Goal: Transaction & Acquisition: Book appointment/travel/reservation

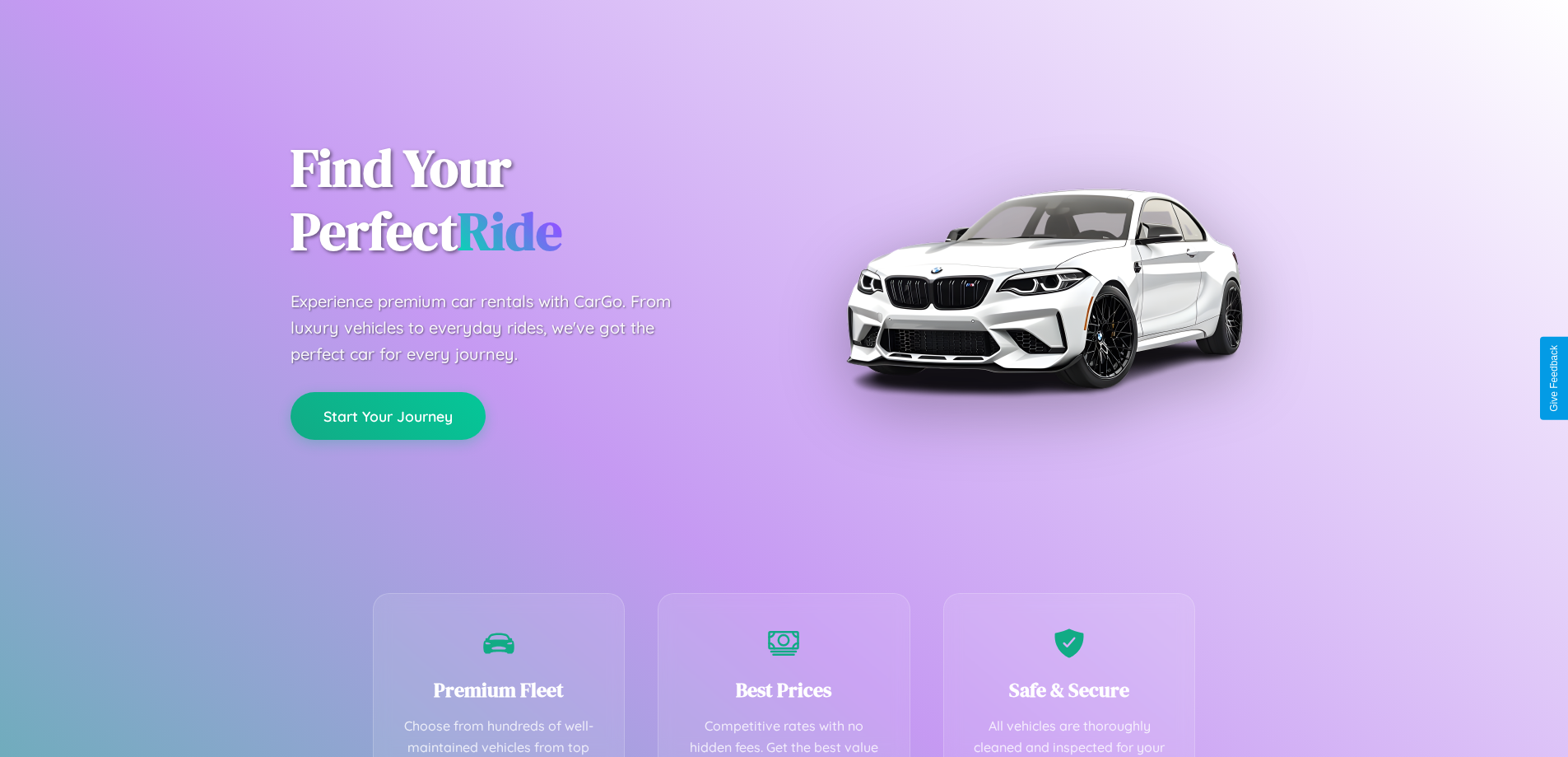
scroll to position [480, 0]
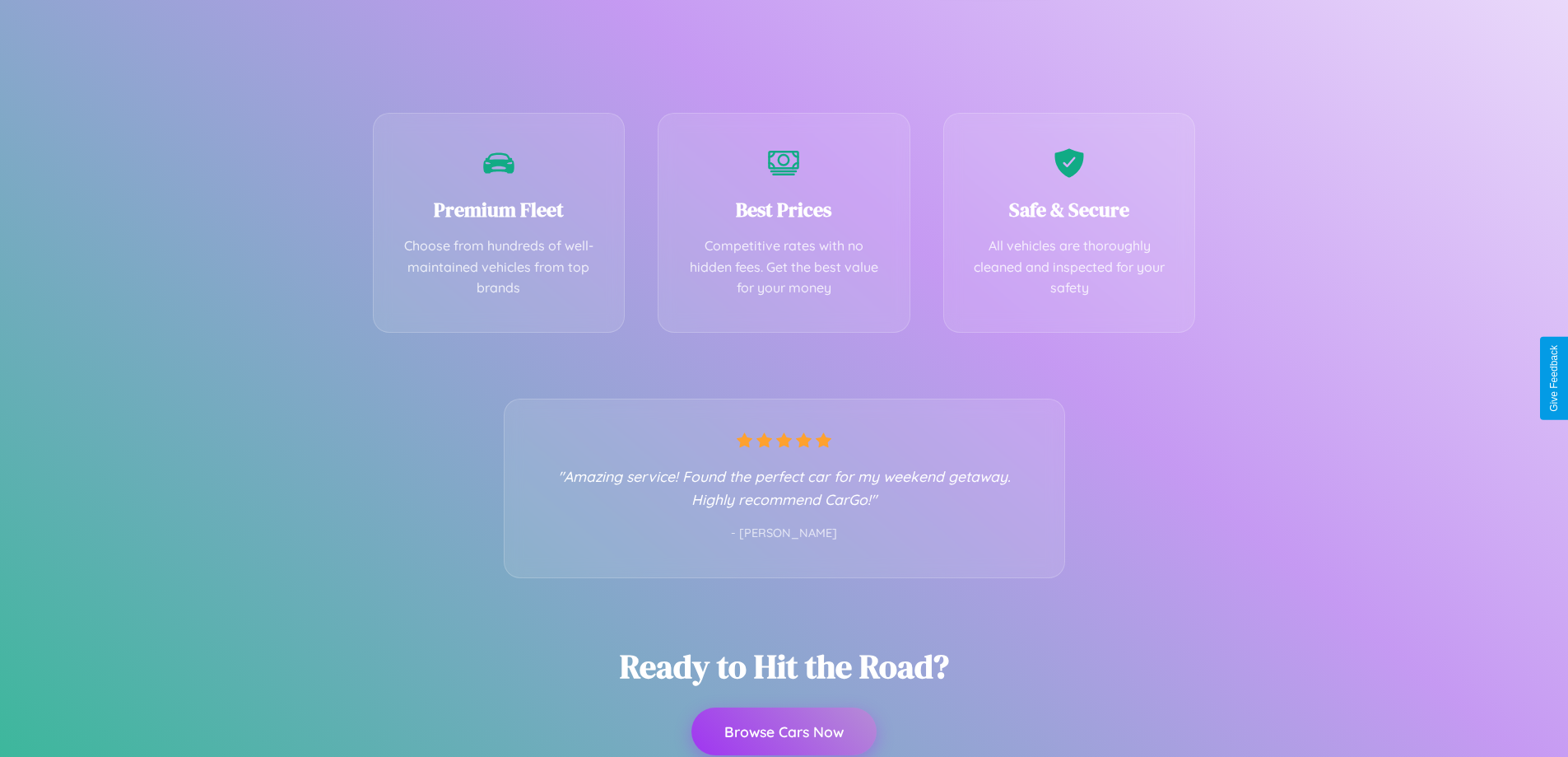
click at [783, 732] on button "Browse Cars Now" at bounding box center [784, 731] width 185 height 48
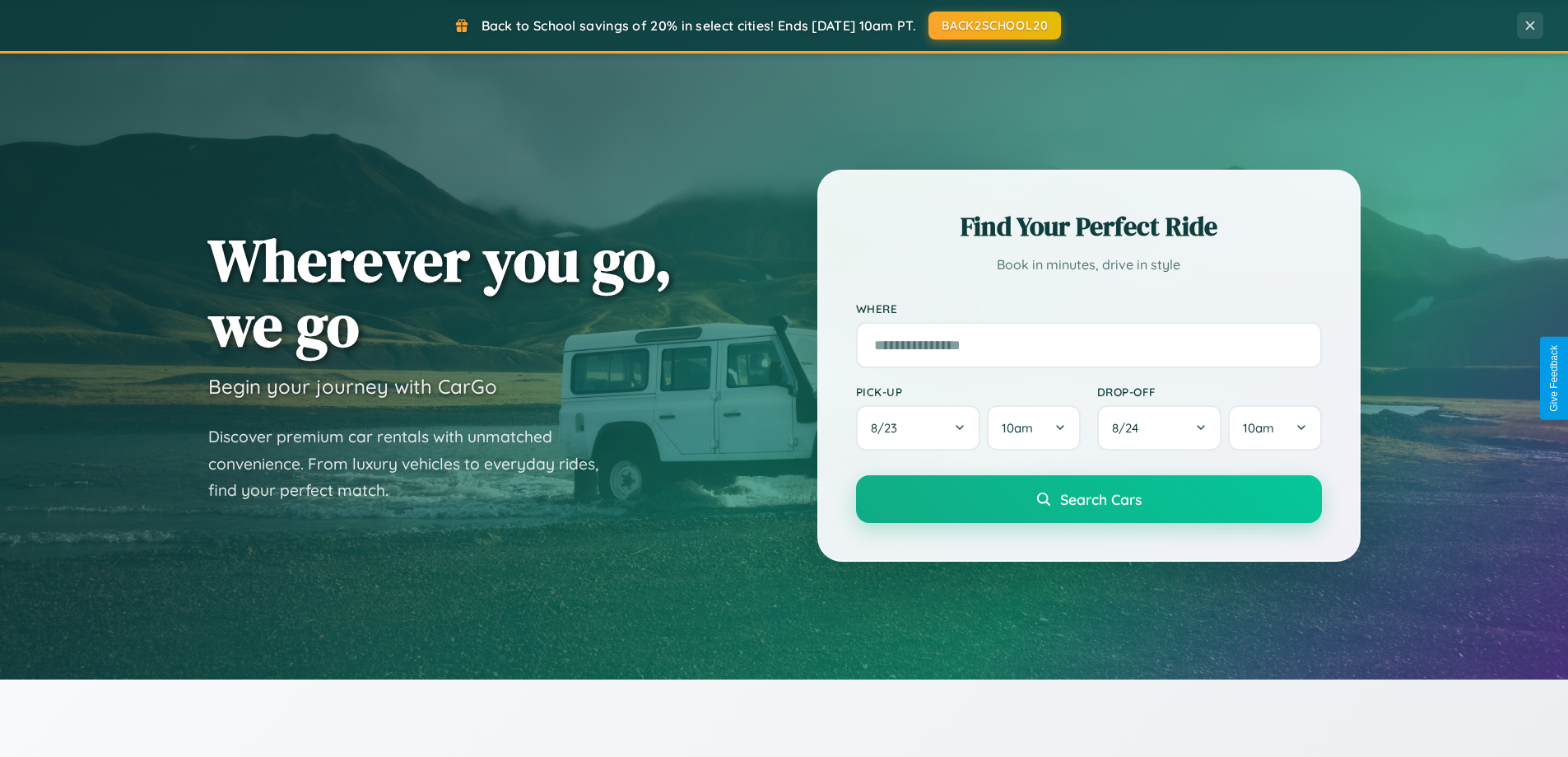
scroll to position [1133, 0]
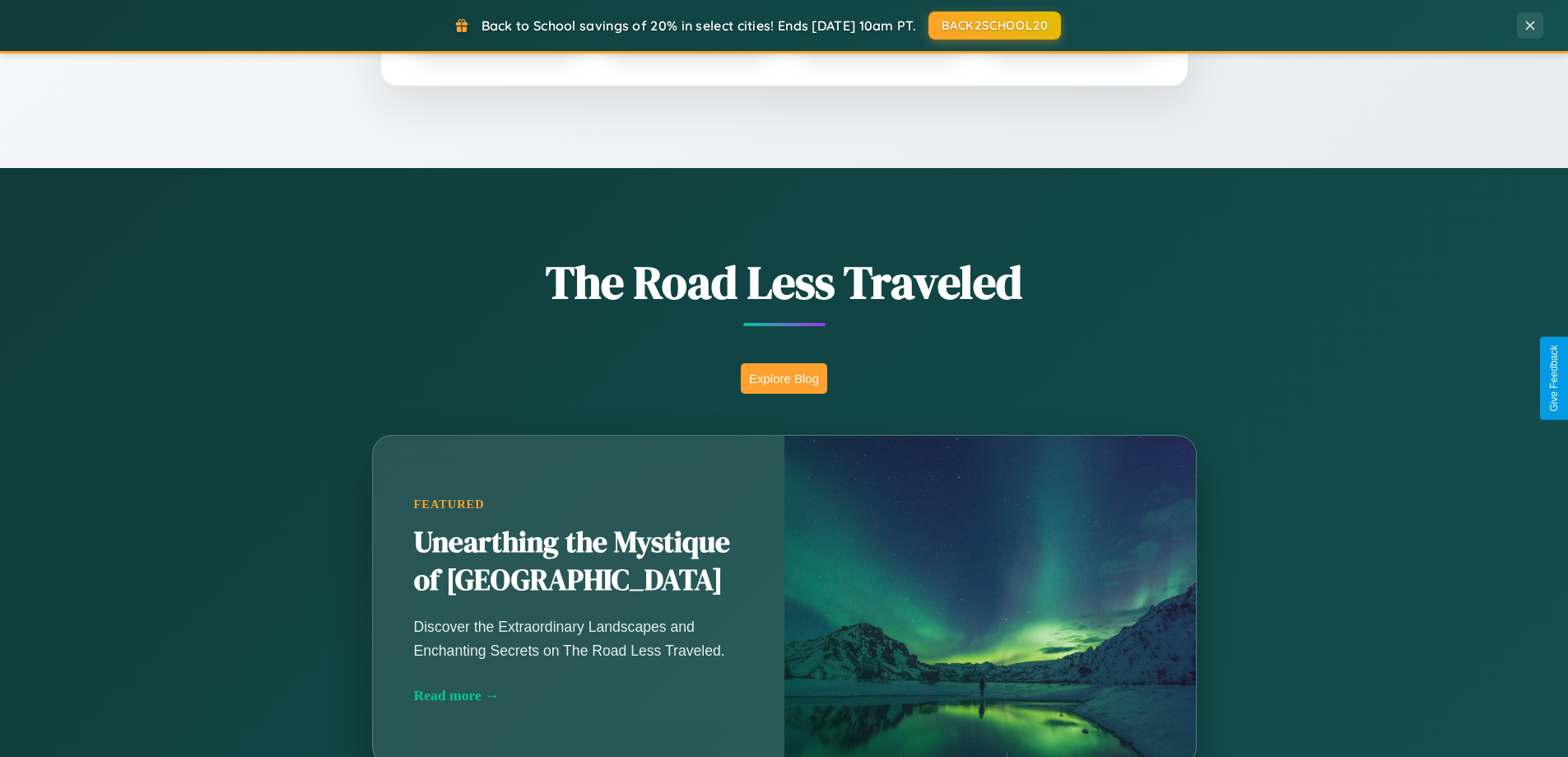
click at [783, 378] on button "Explore Blog" at bounding box center [784, 378] width 86 height 31
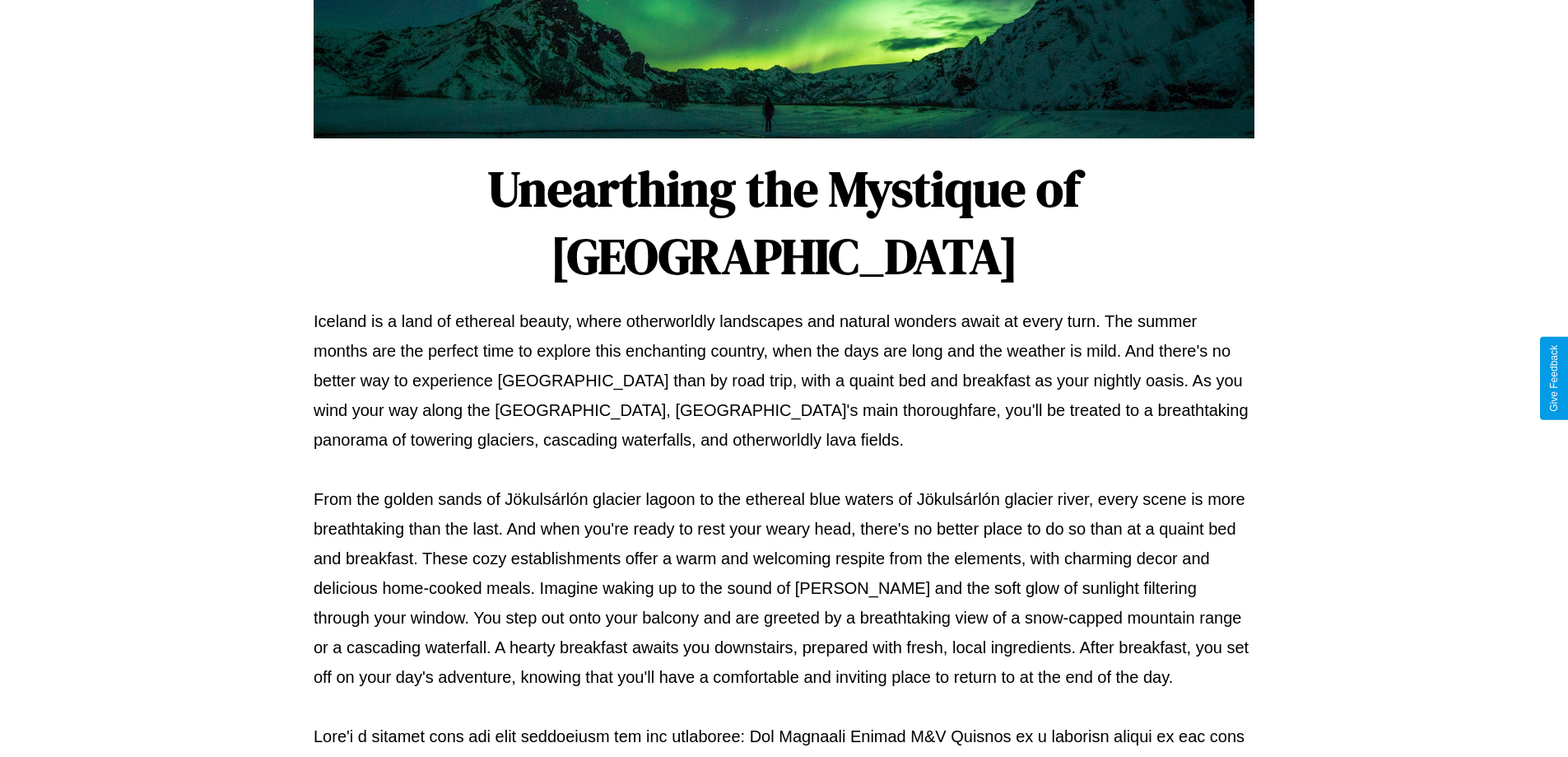
scroll to position [533, 0]
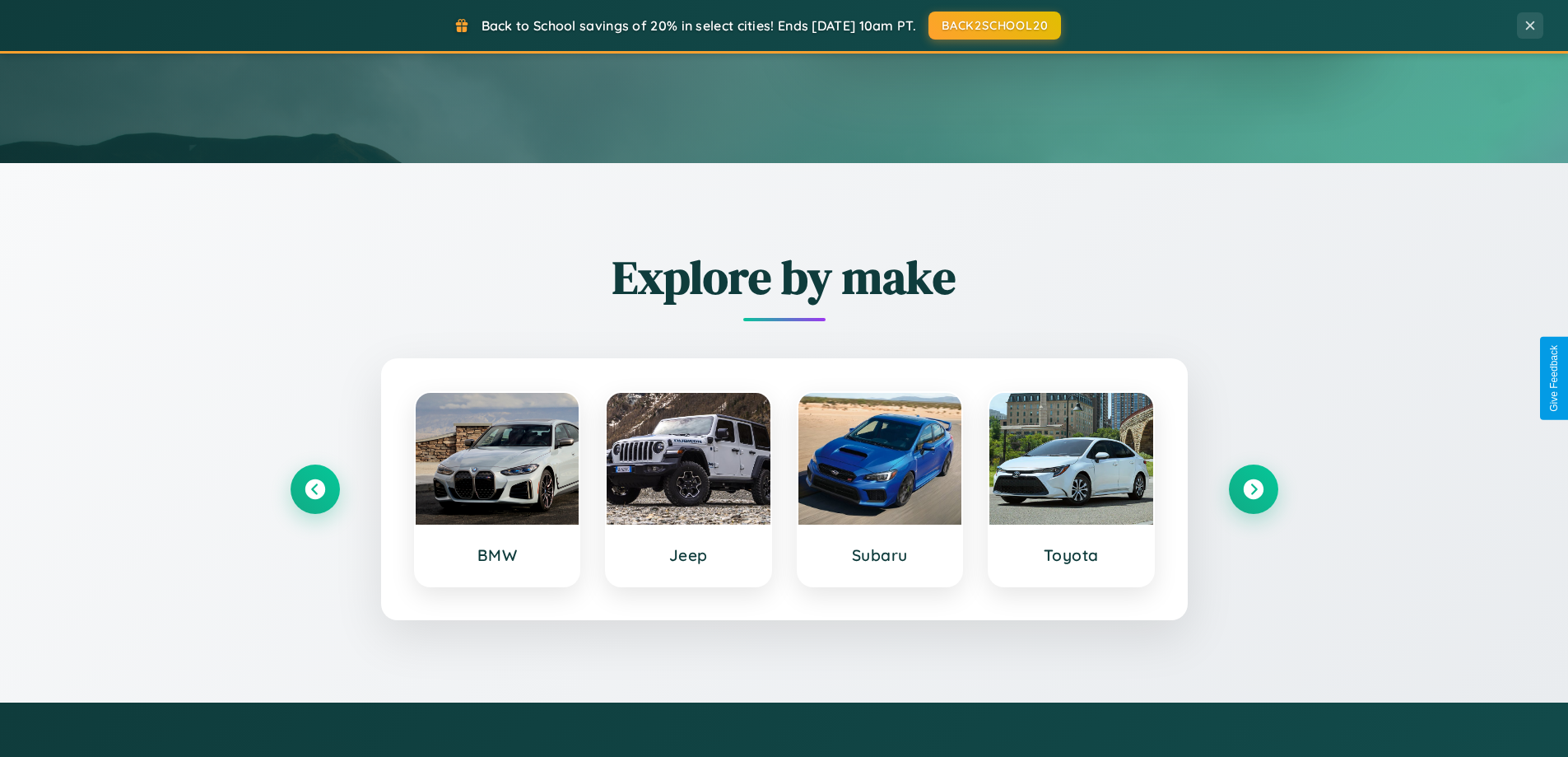
scroll to position [49, 0]
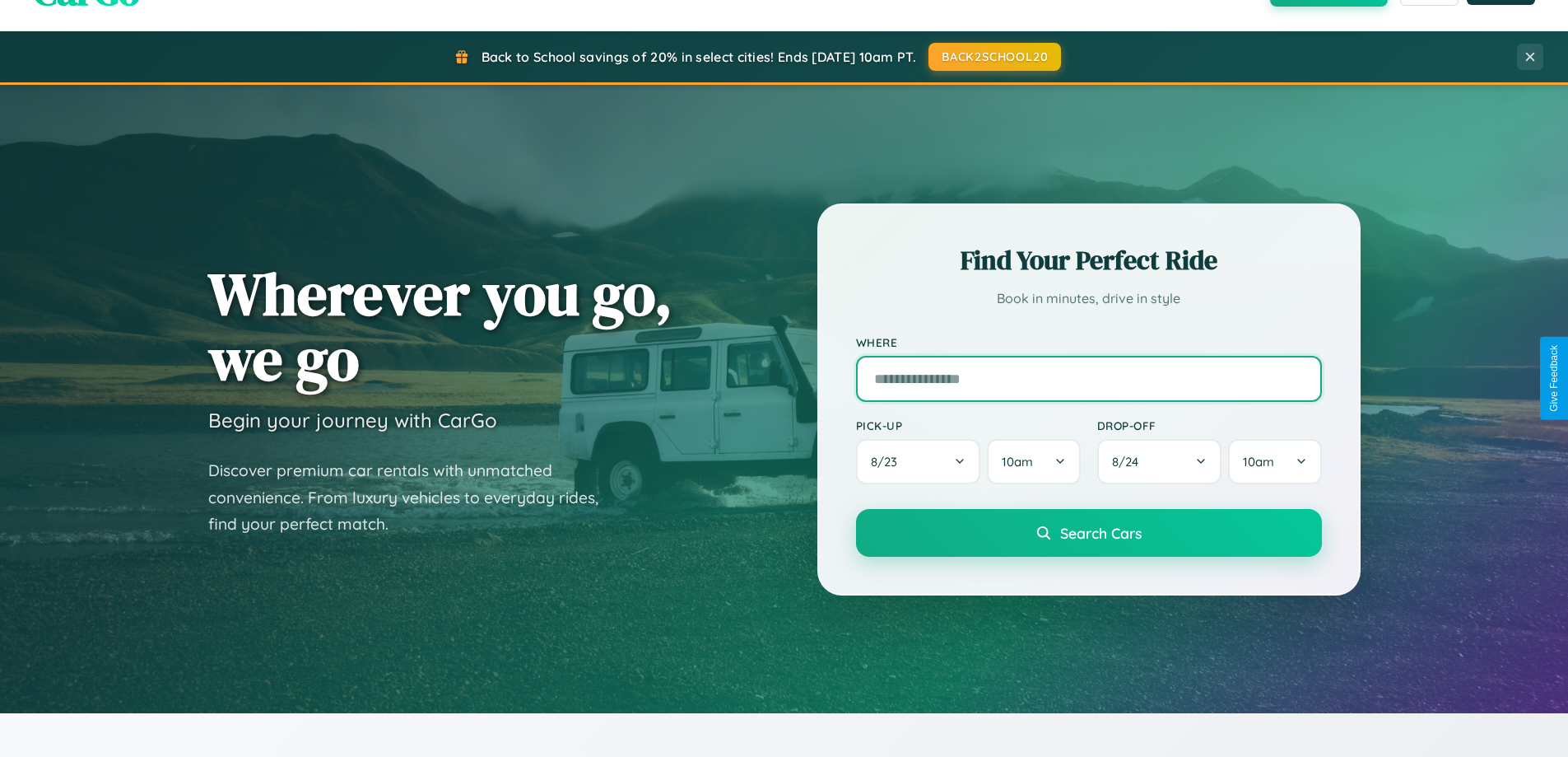
click at [1088, 378] on input "text" at bounding box center [1089, 378] width 466 height 46
type input "**********"
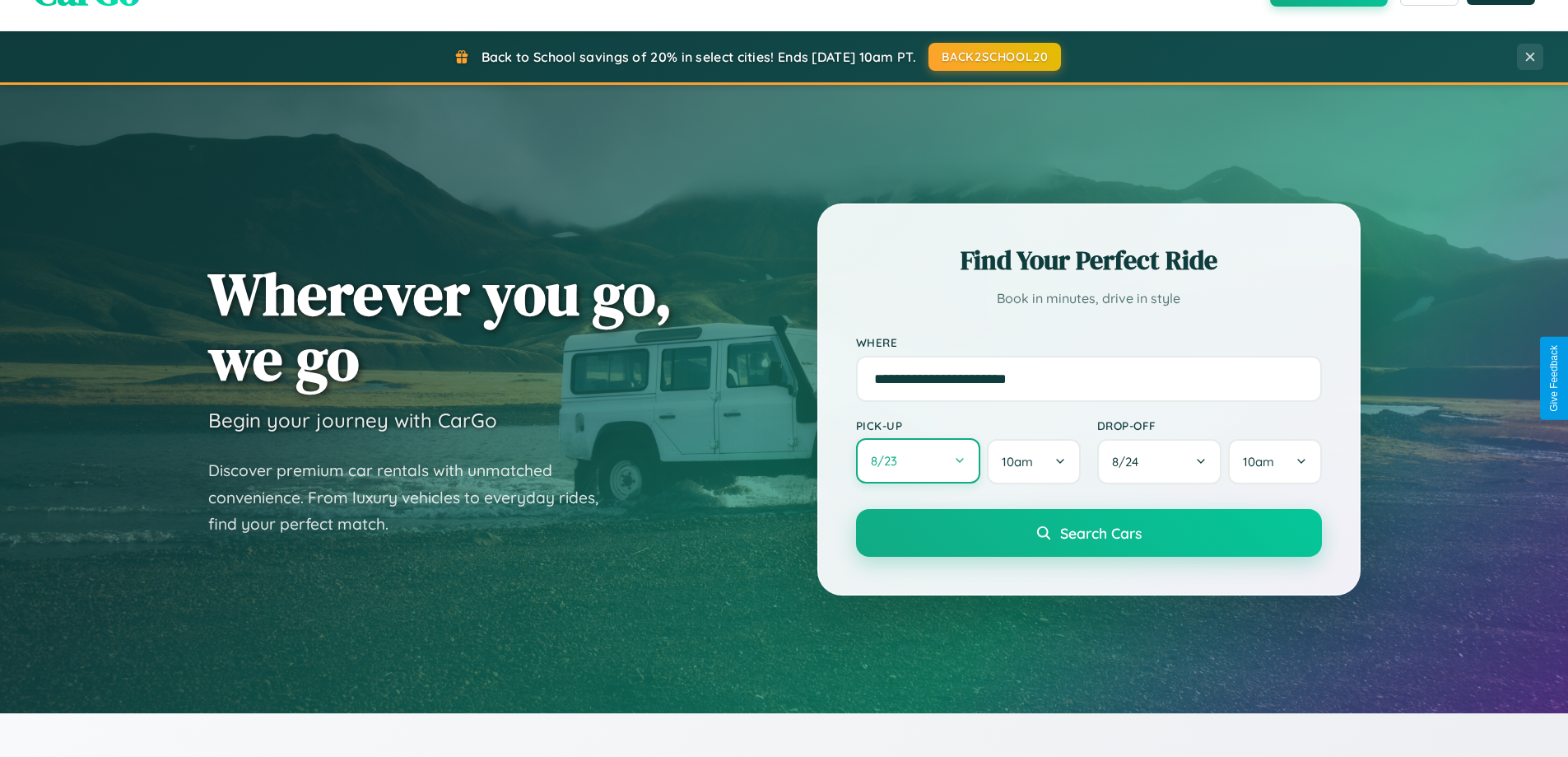
click at [917, 461] on button "8 / 23" at bounding box center [918, 460] width 125 height 46
select select "*"
select select "****"
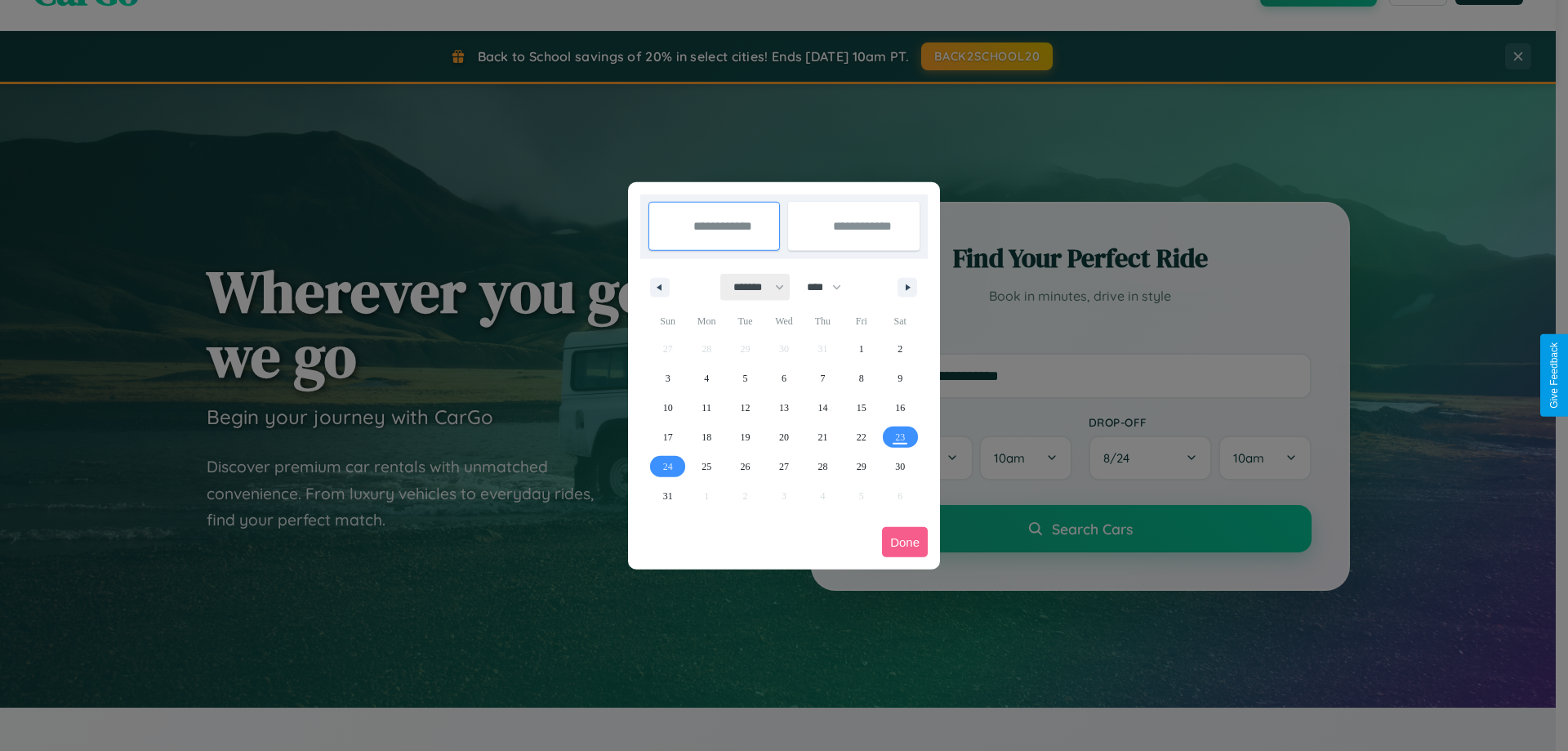
drag, startPoint x: 752, startPoint y: 287, endPoint x: 784, endPoint y: 328, distance: 52.0
click at [752, 287] on select "******* ******** ***** ***** *** **** **** ****** ********* ******* ******** **…" at bounding box center [756, 287] width 70 height 27
click at [667, 495] on span "31" at bounding box center [668, 496] width 10 height 30
type input "**********"
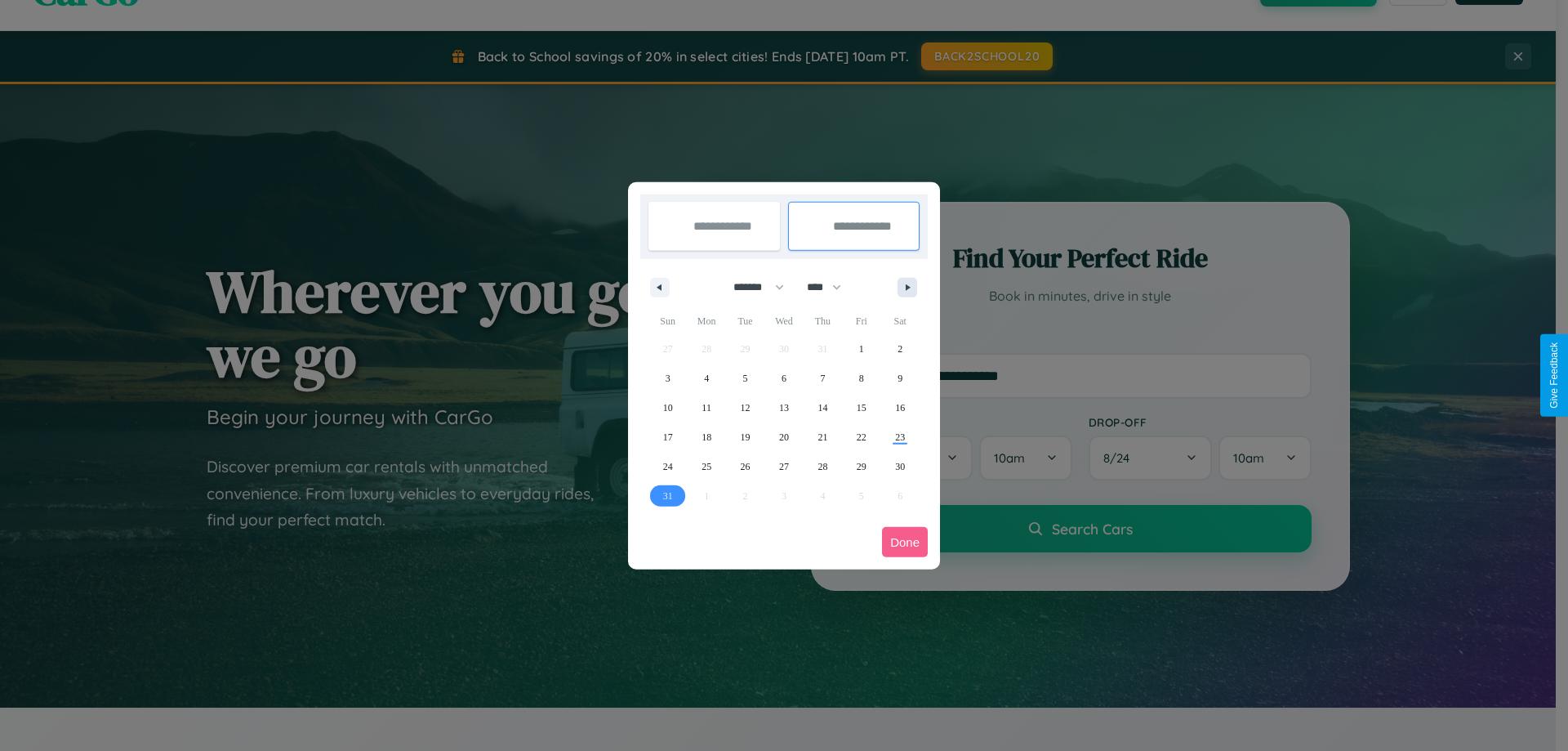
click at [908, 287] on icon "button" at bounding box center [911, 288] width 8 height 7
select select "*"
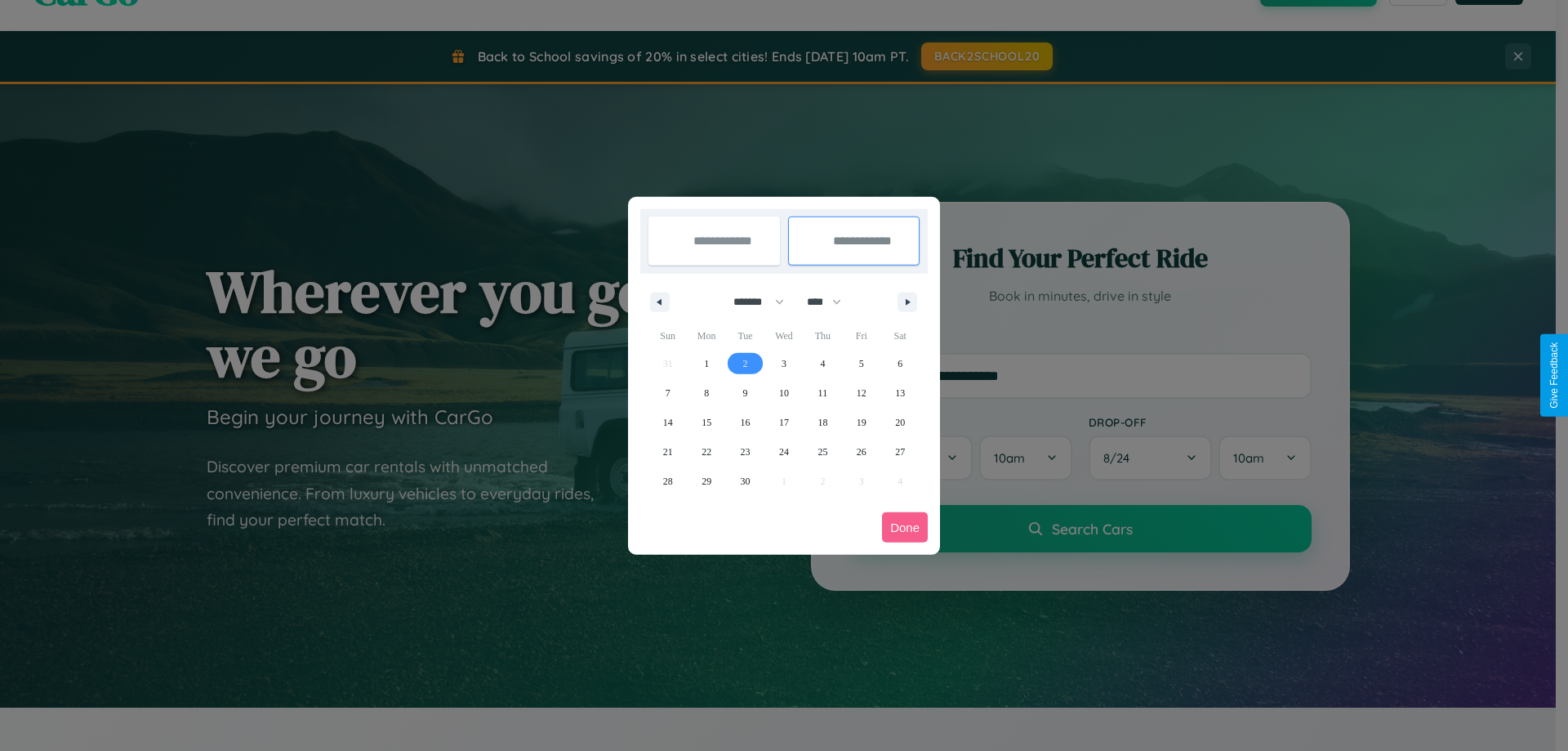
click at [745, 362] on span "2" at bounding box center [746, 364] width 5 height 30
type input "**********"
select select "*"
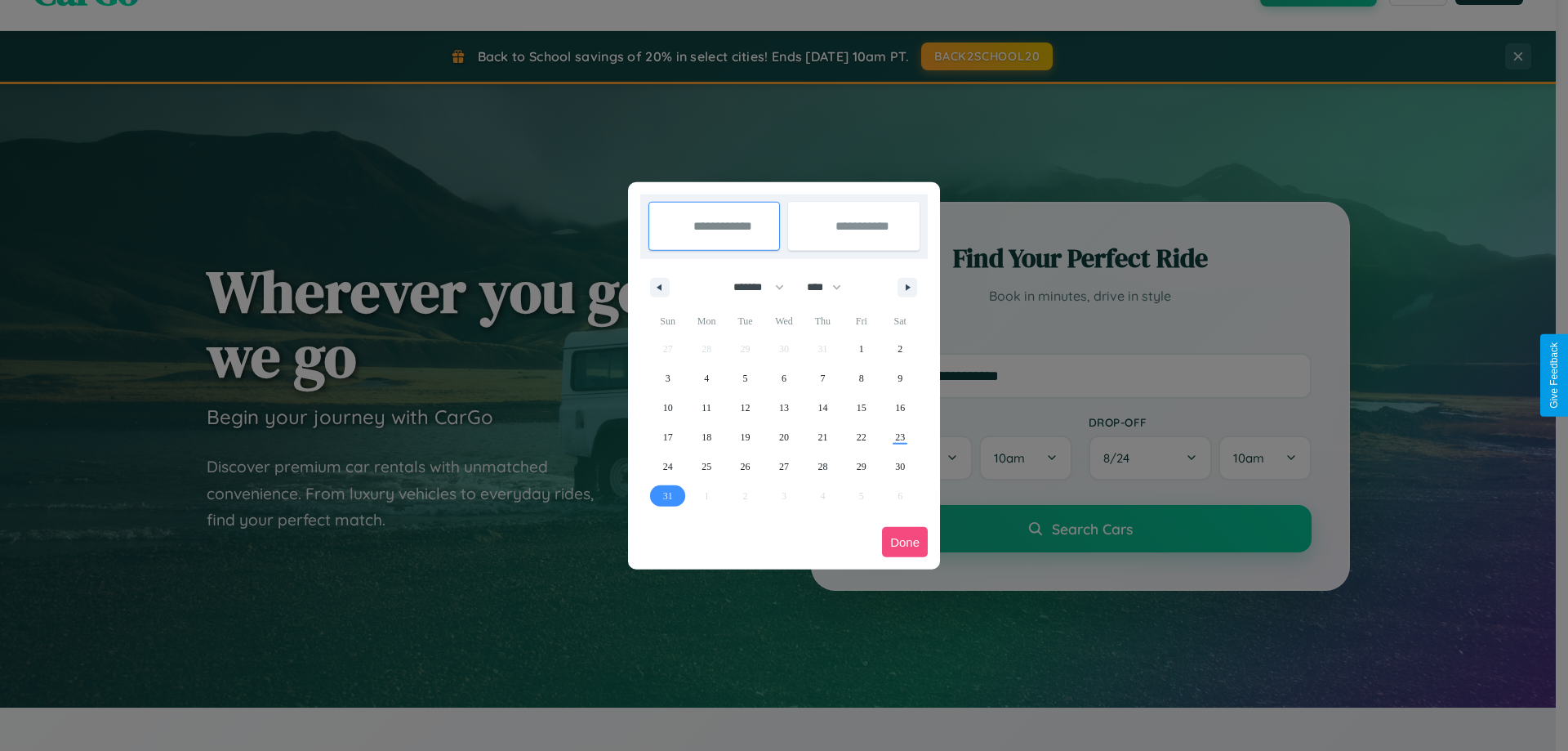
click at [905, 541] on button "Done" at bounding box center [905, 541] width 46 height 30
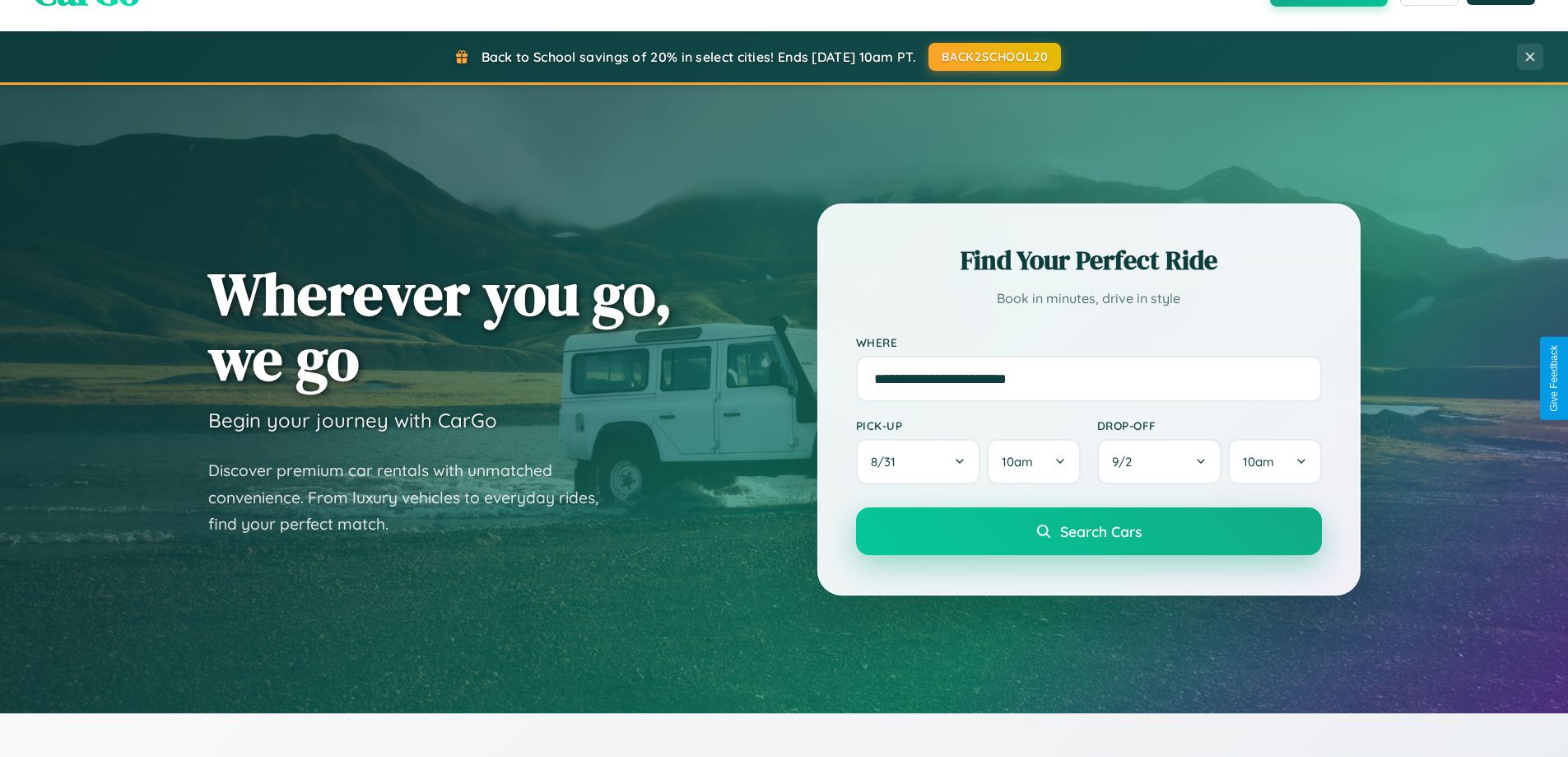
click at [1088, 531] on span "Search Cars" at bounding box center [1100, 531] width 81 height 18
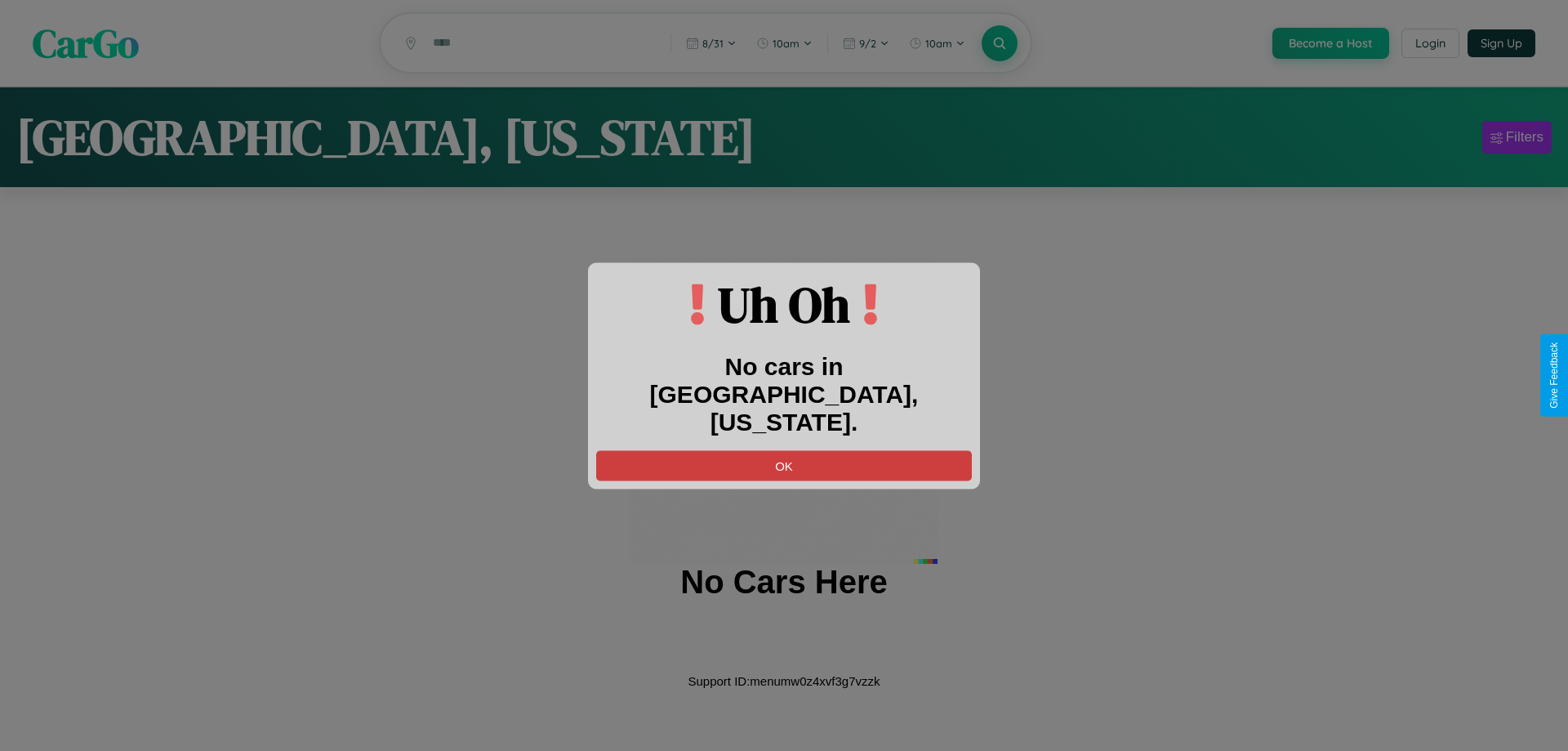
click at [784, 451] on button "OK" at bounding box center [784, 465] width 375 height 30
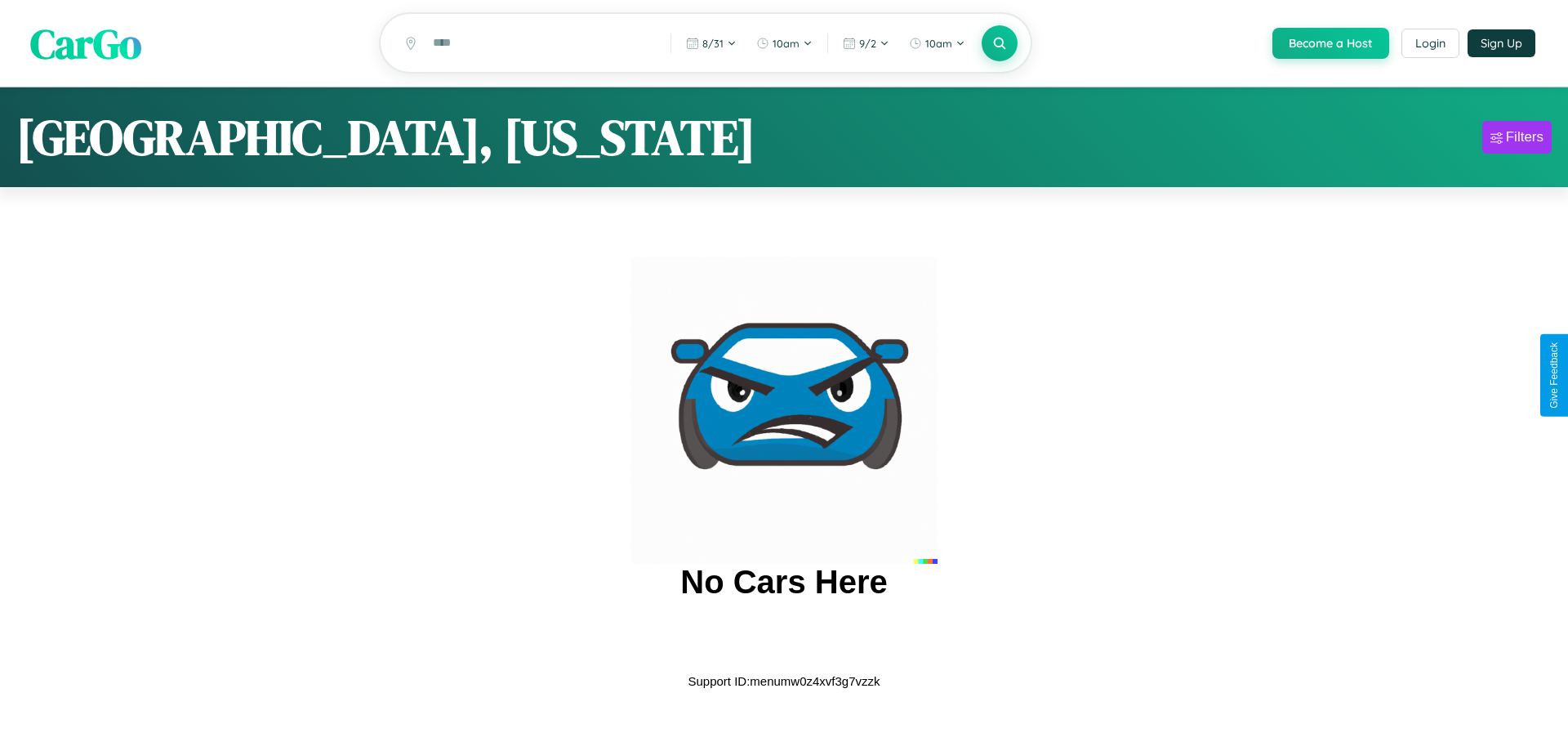
click at [85, 44] on span "CarGo" at bounding box center [85, 43] width 111 height 57
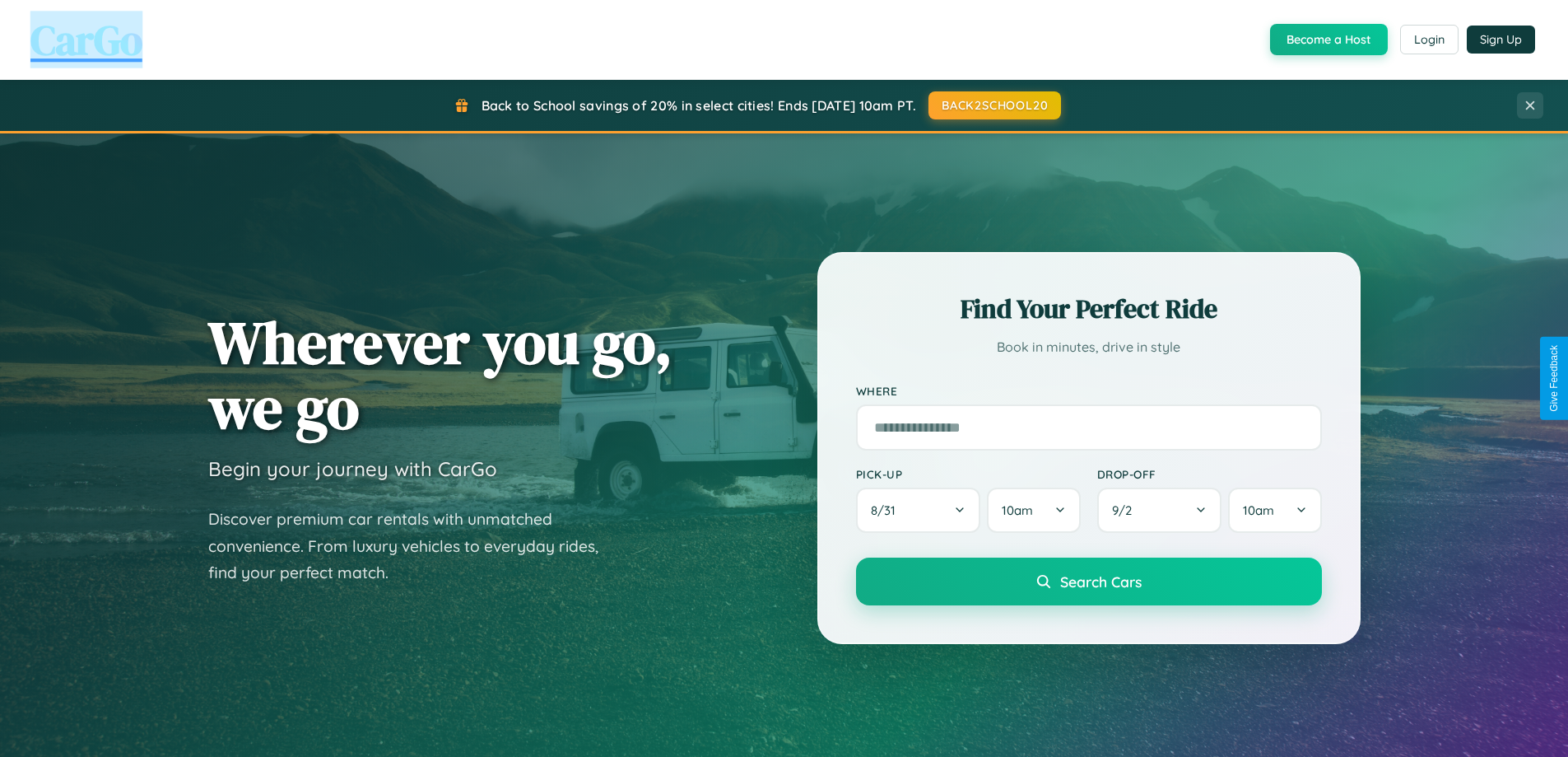
scroll to position [710, 0]
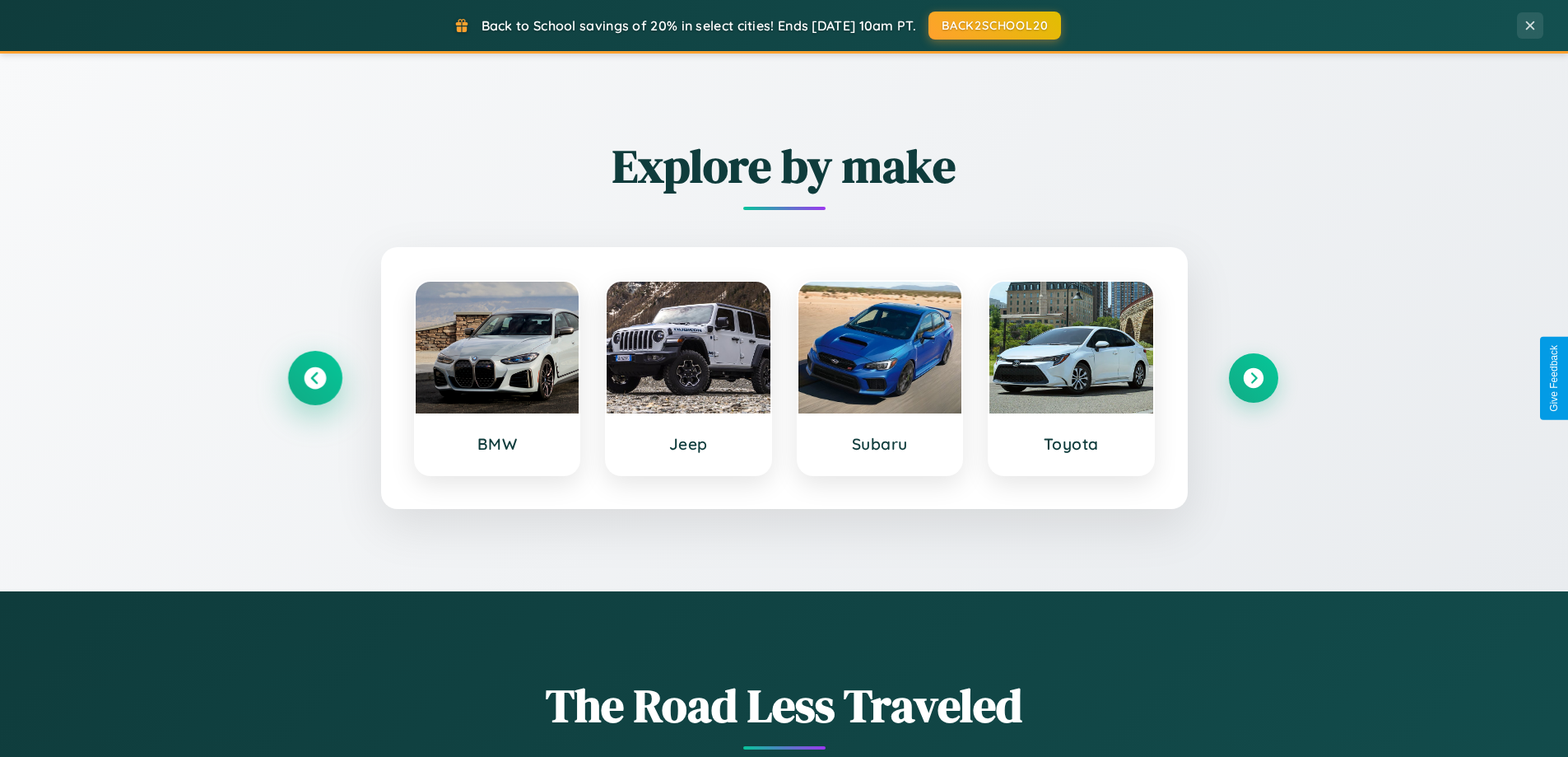
click at [315, 378] on icon at bounding box center [315, 378] width 22 height 22
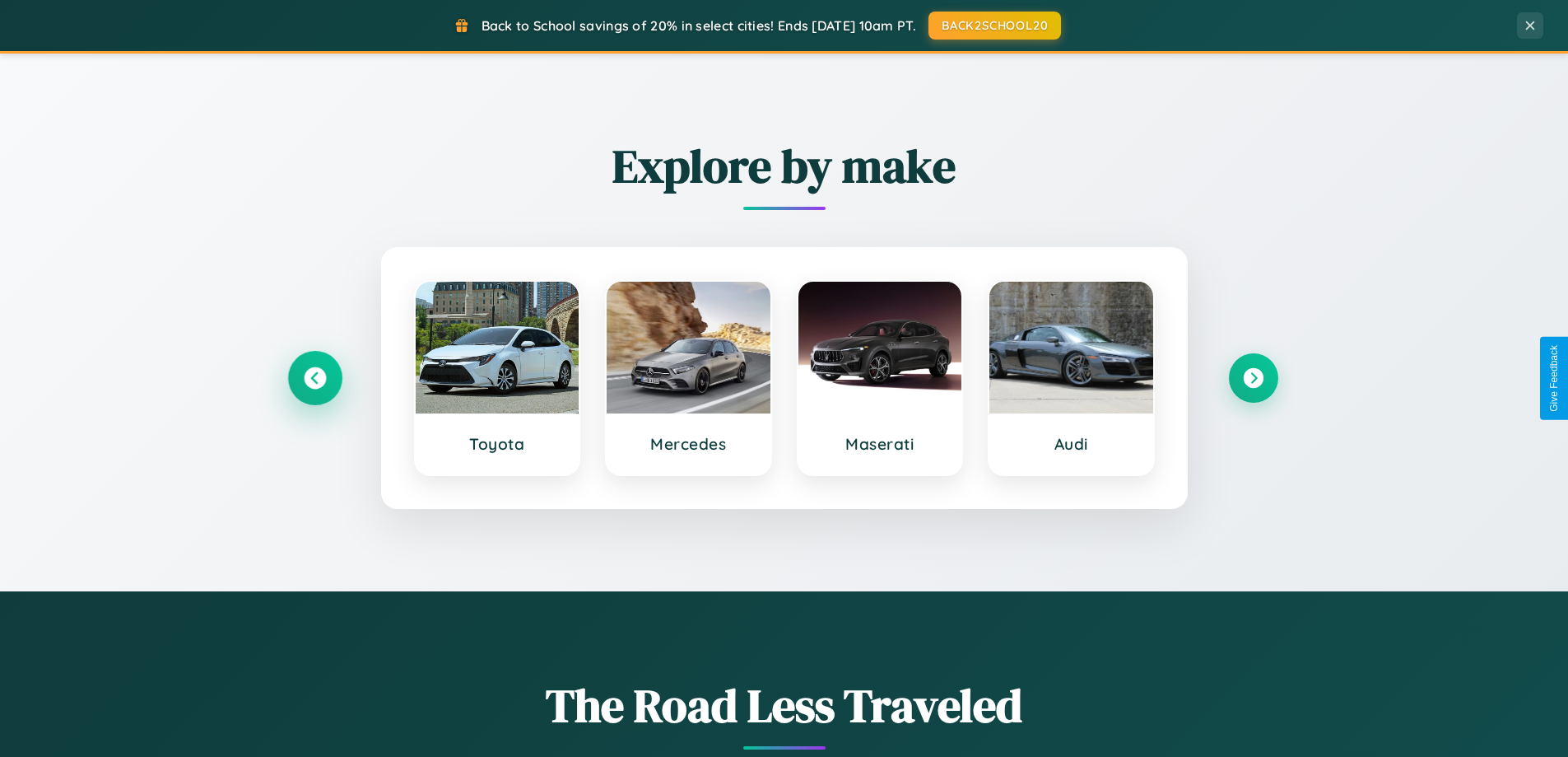
click at [315, 378] on icon at bounding box center [315, 378] width 22 height 22
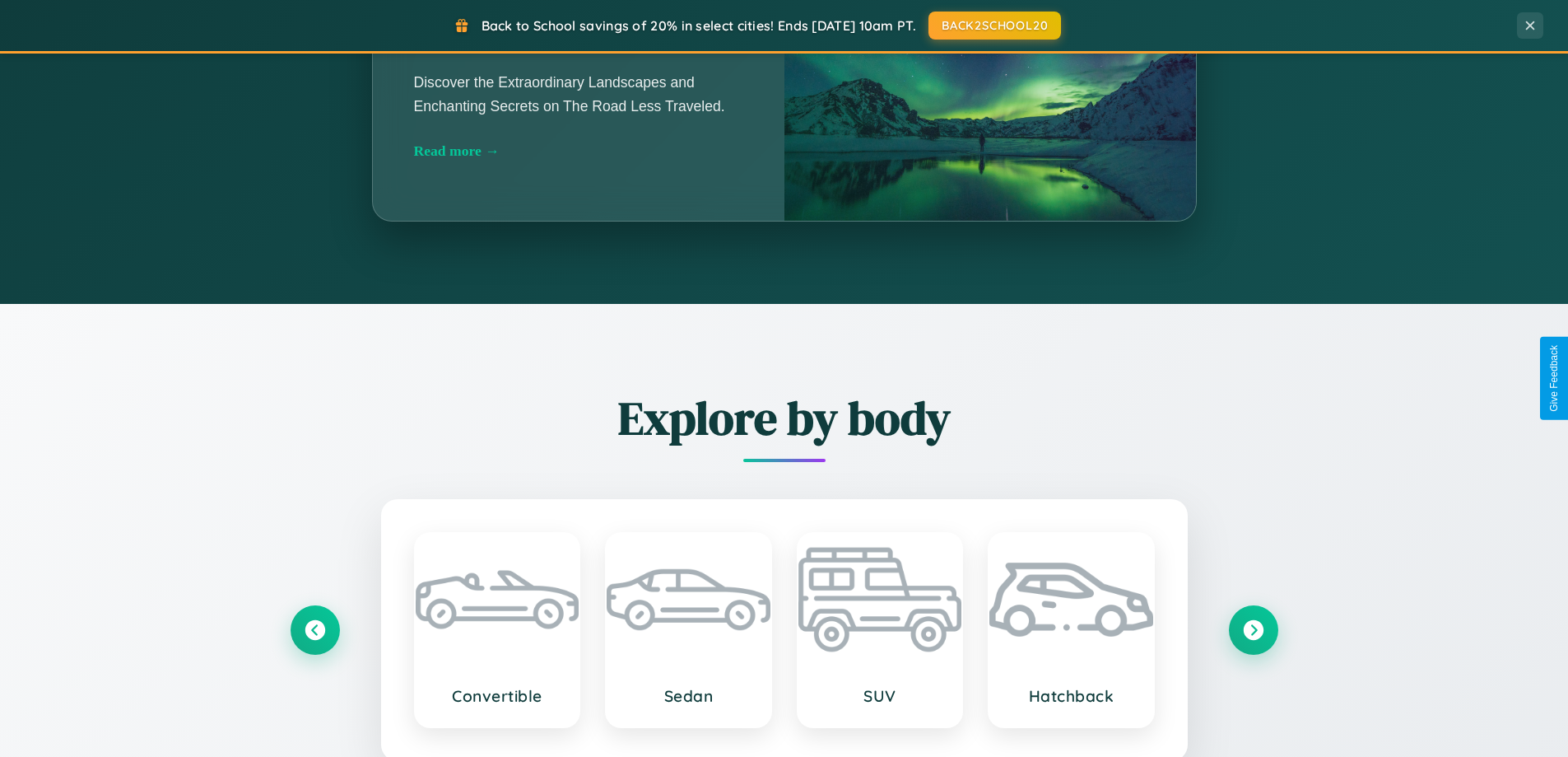
scroll to position [2645, 0]
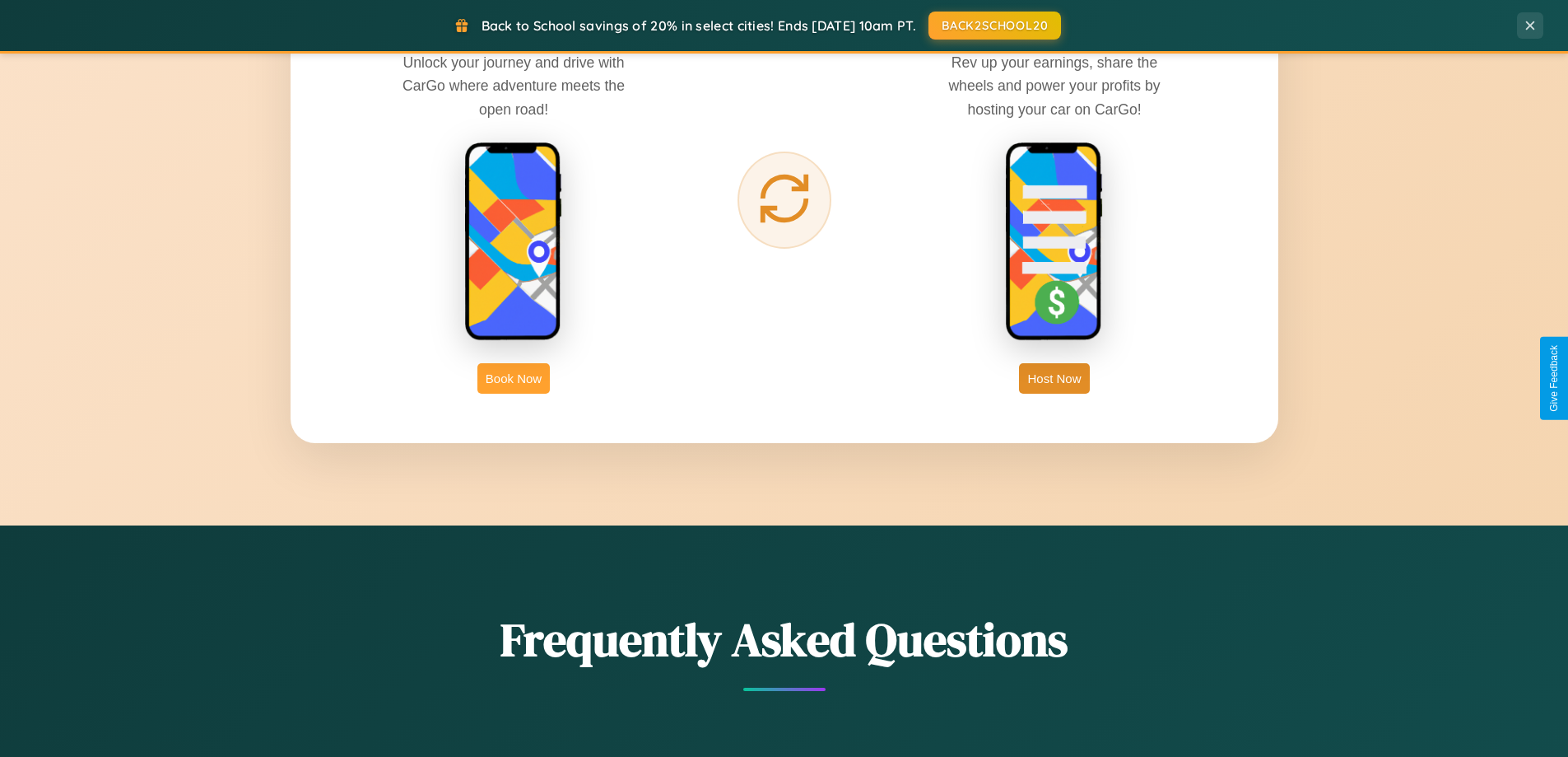
click at [513, 378] on button "Book Now" at bounding box center [513, 378] width 72 height 31
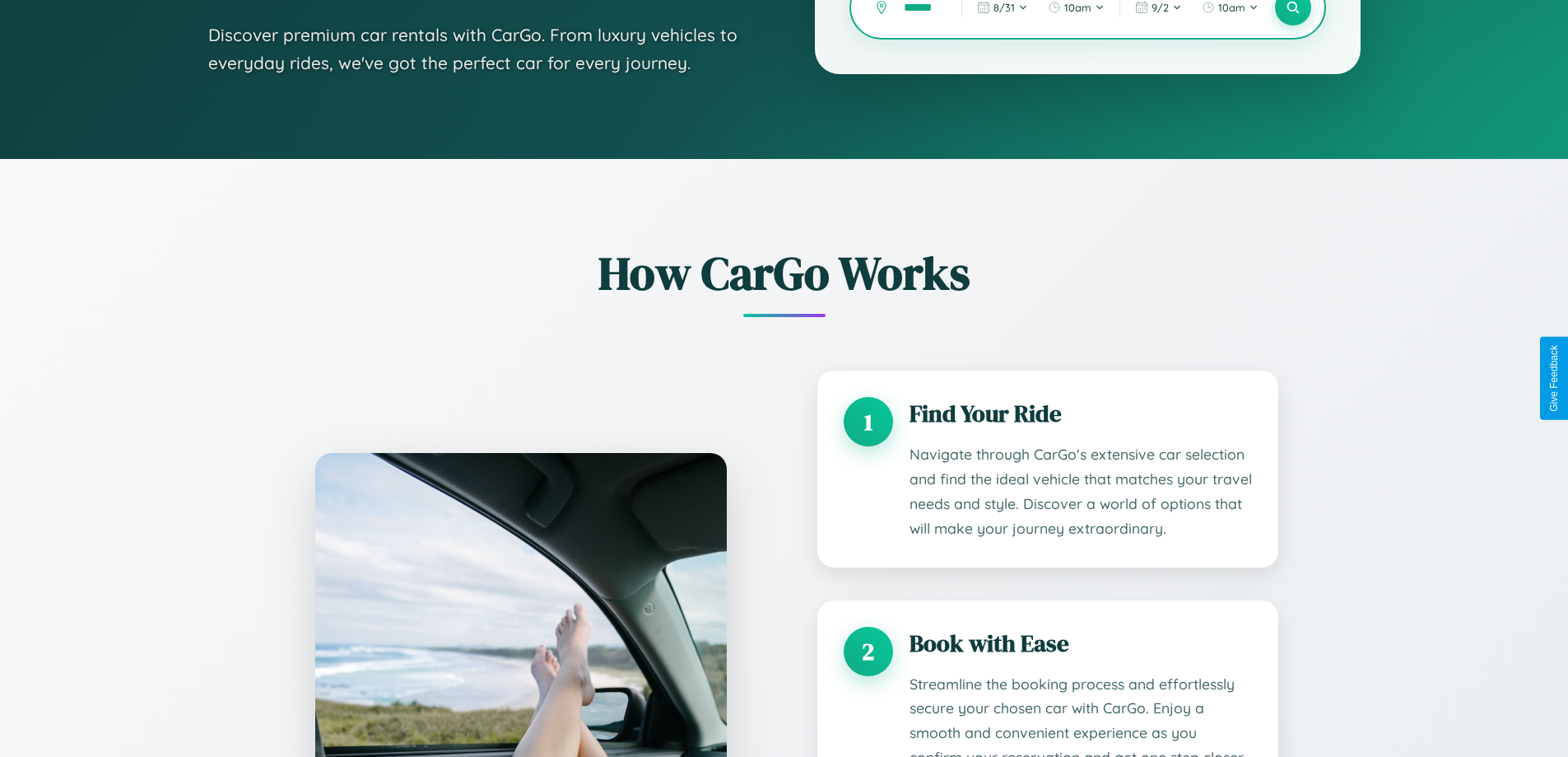
scroll to position [0, 10]
type input "******"
click at [1292, 12] on icon at bounding box center [1292, 7] width 16 height 16
